Goal: Information Seeking & Learning: Learn about a topic

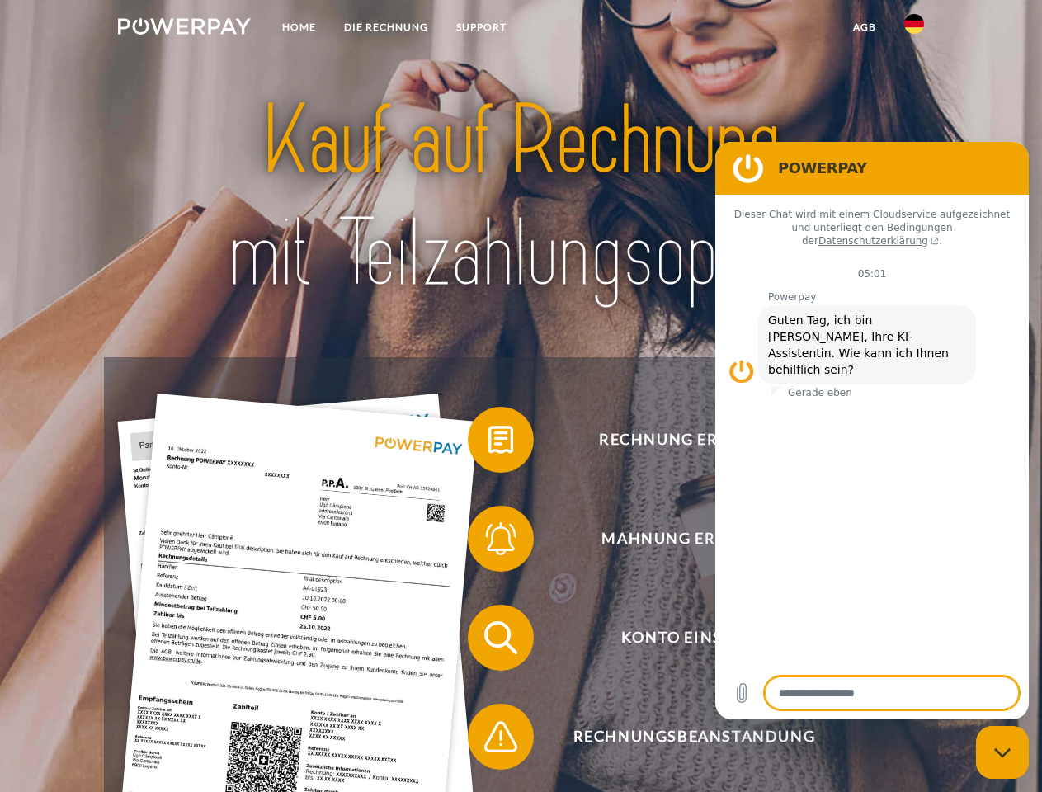
click at [184, 29] on img at bounding box center [184, 26] width 133 height 16
click at [914, 29] on img at bounding box center [914, 24] width 20 height 20
click at [864, 27] on link "agb" at bounding box center [864, 27] width 51 height 30
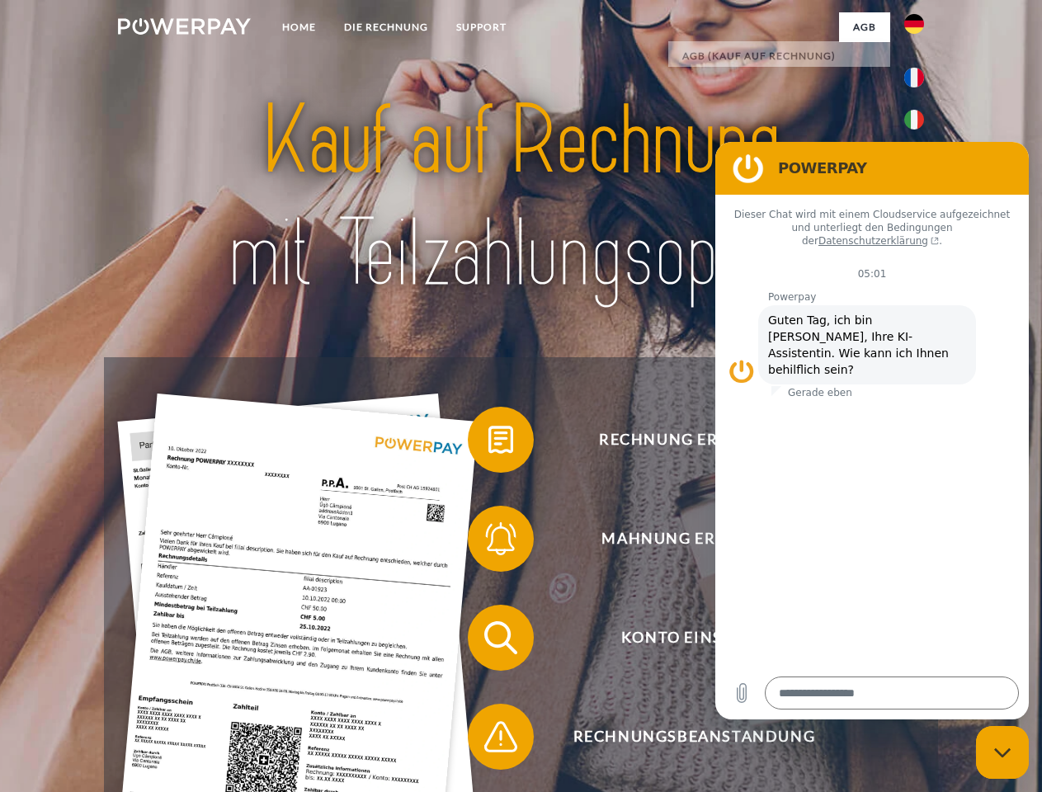
click at [488, 443] on span at bounding box center [476, 439] width 82 height 82
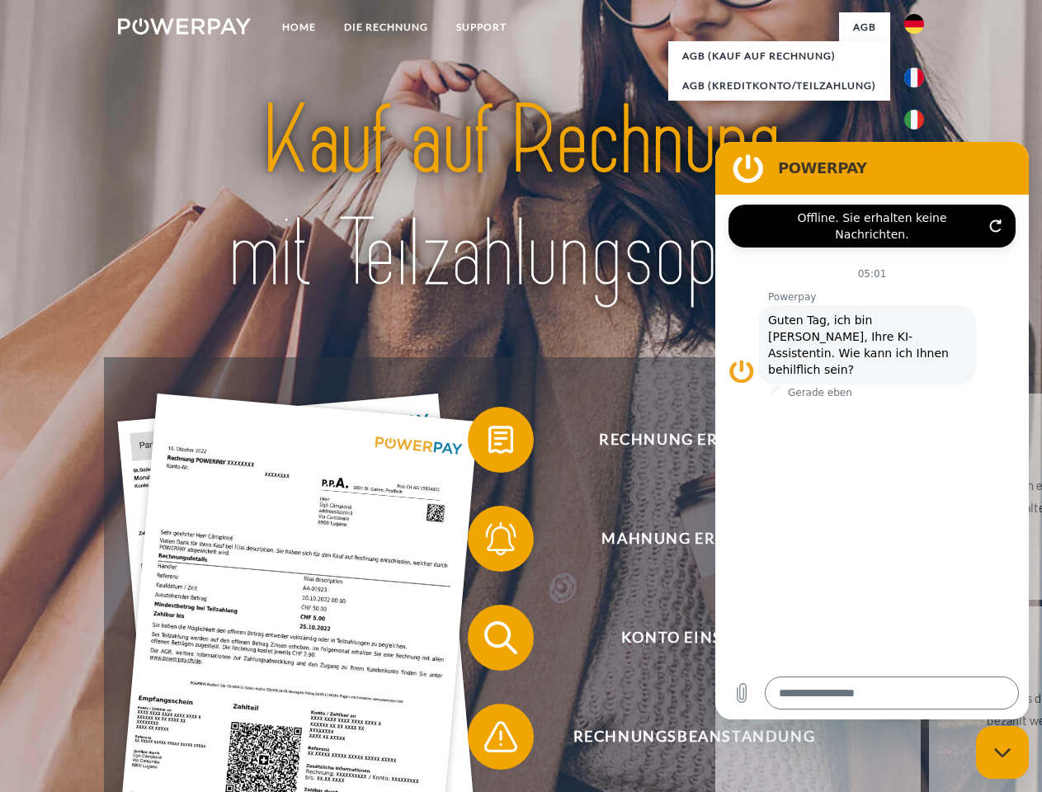
click at [488, 542] on div "Rechnung erhalten? Mahnung erhalten? Konto einsehen" at bounding box center [520, 687] width 833 height 660
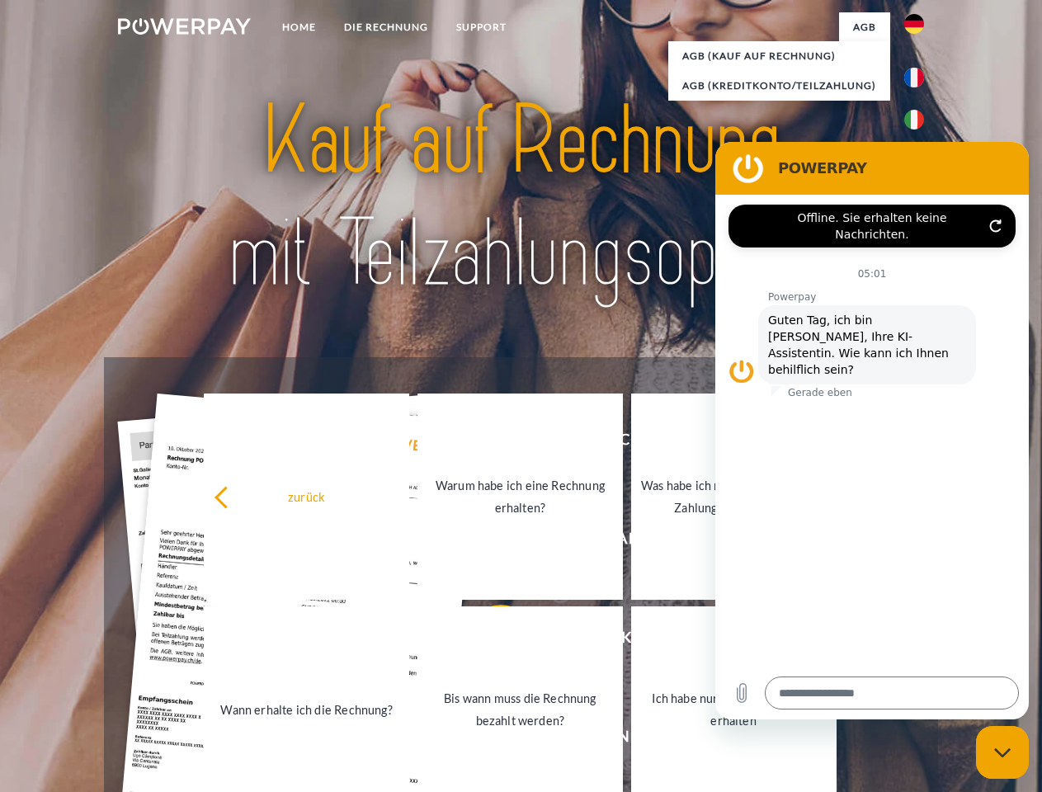
click at [488, 641] on link "Bis wann muss die Rechnung bezahlt werden?" at bounding box center [519, 709] width 205 height 206
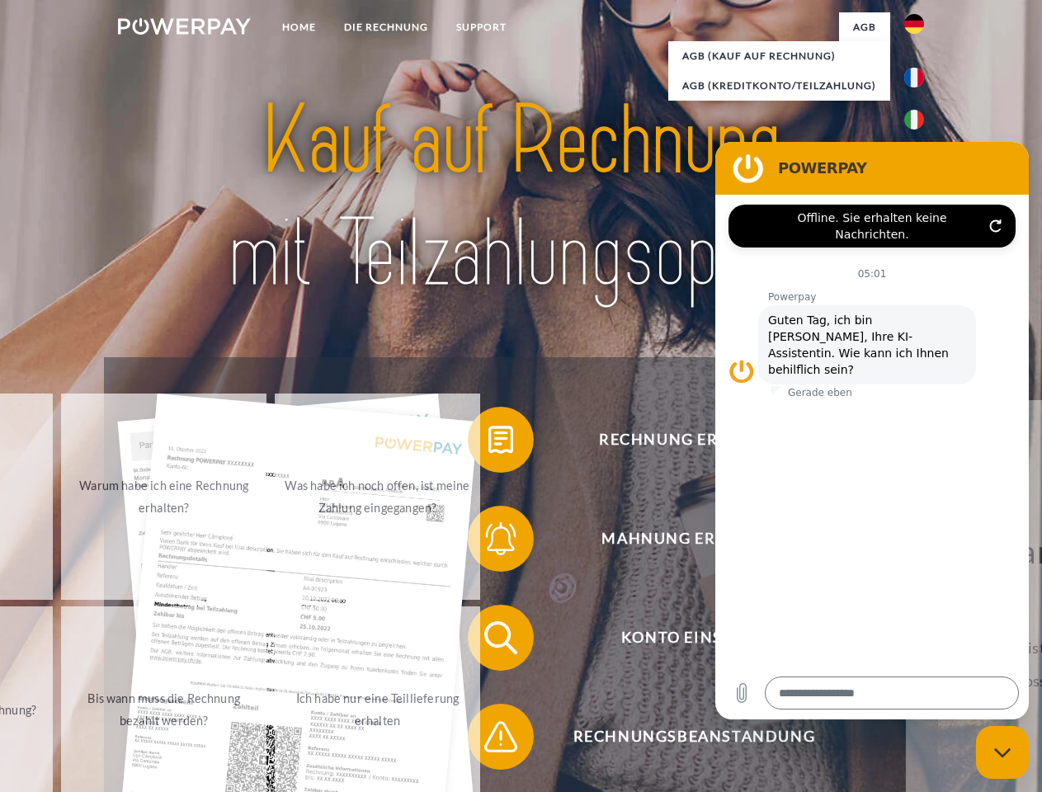
click at [488, 740] on span at bounding box center [476, 736] width 82 height 82
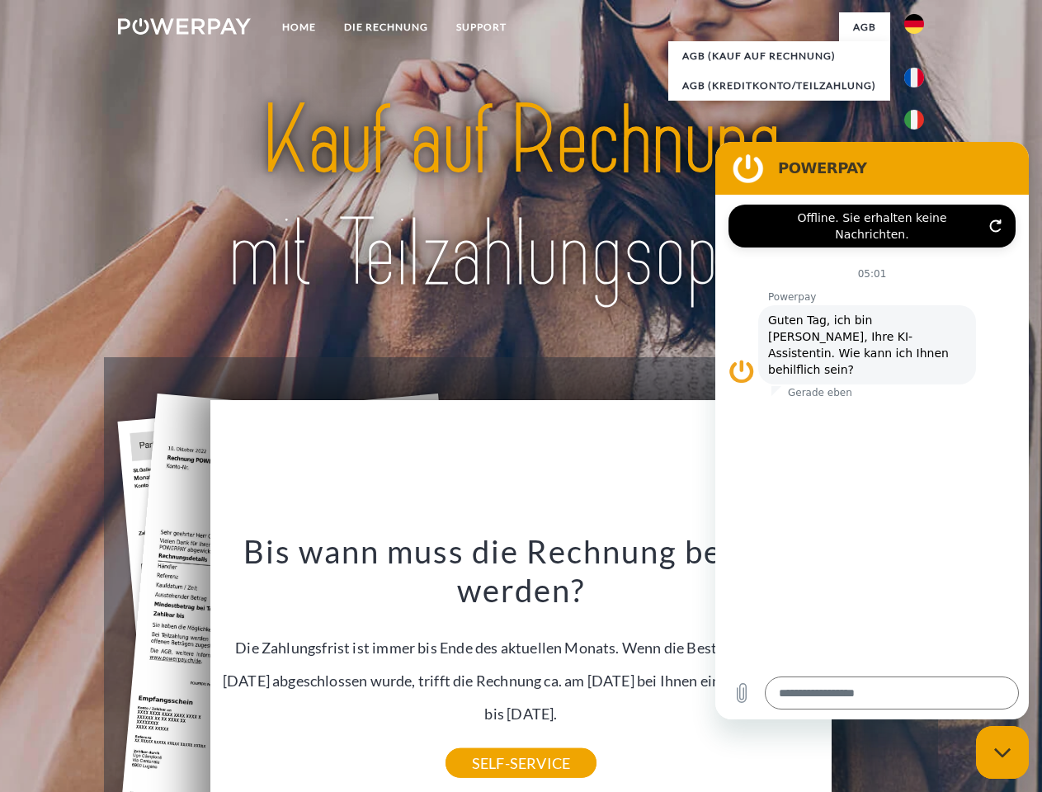
click at [1002, 752] on icon "Messaging-Fenster schließen" at bounding box center [1002, 752] width 17 height 11
type textarea "*"
